Goal: Manage account settings

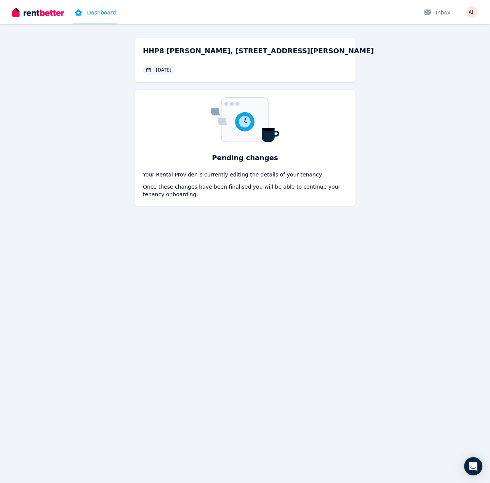
click at [171, 55] on div "HHP8 Cecilia, 109 Lytton Rd, East Brisbane 13 Aug 2025" at bounding box center [258, 60] width 231 height 29
click at [91, 6] on link "Dashboard" at bounding box center [95, 12] width 44 height 24
click at [252, 67] on div "HHP8 Cecilia, 109 Lytton Rd, East Brisbane 13 Aug 2025" at bounding box center [258, 60] width 231 height 29
click at [171, 72] on span "[DATE]" at bounding box center [164, 70] width 16 height 6
click at [170, 52] on h2 "HHP8 [PERSON_NAME], [STREET_ADDRESS][PERSON_NAME]" at bounding box center [258, 51] width 231 height 11
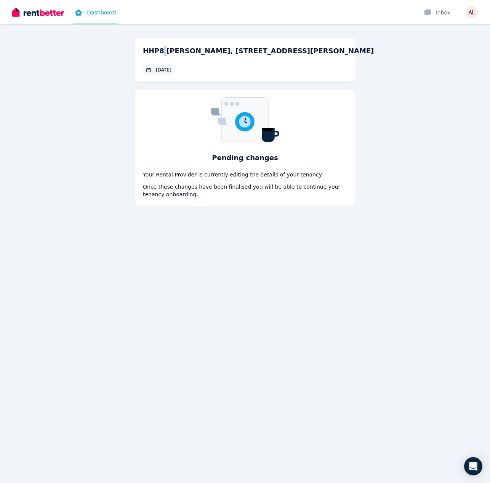
drag, startPoint x: 161, startPoint y: 45, endPoint x: 37, endPoint y: 20, distance: 126.5
click at [149, 48] on div "HHP8 Cecilia, 109 Lytton Rd, East Brisbane 13 Aug 2025" at bounding box center [244, 60] width 219 height 44
click at [37, 17] on img at bounding box center [38, 11] width 52 height 11
click at [209, 64] on div "HHP8 [PERSON_NAME], [STREET_ADDRESS][PERSON_NAME] [DATE]" at bounding box center [258, 60] width 231 height 29
click at [475, 14] on img "button" at bounding box center [471, 12] width 12 height 12
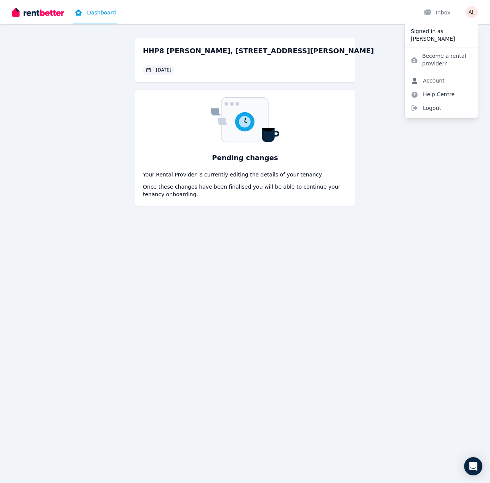
click at [432, 79] on link "Account" at bounding box center [427, 81] width 46 height 14
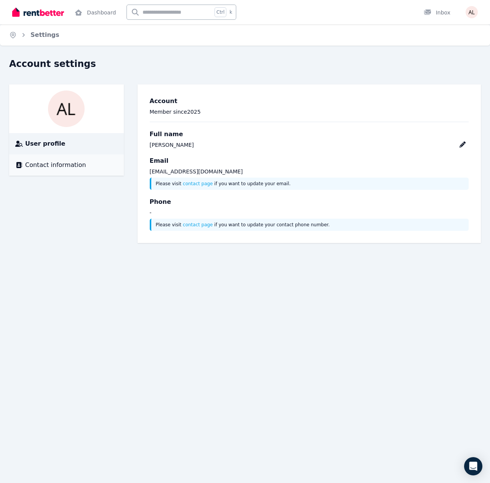
click at [76, 171] on li "Contact information" at bounding box center [66, 165] width 115 height 21
click at [55, 15] on img at bounding box center [38, 11] width 52 height 11
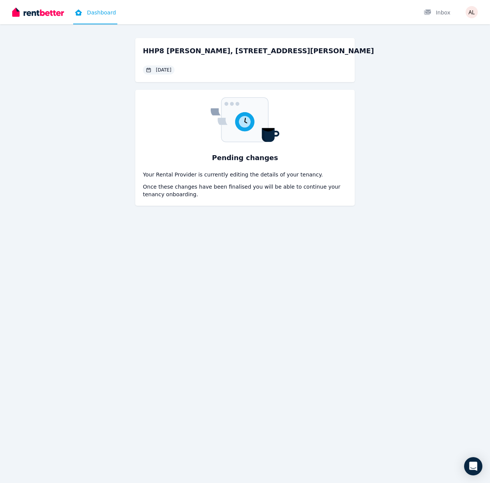
click at [48, 13] on img at bounding box center [38, 11] width 52 height 11
click at [46, 8] on img at bounding box center [38, 11] width 52 height 11
